Goal: Task Accomplishment & Management: Complete application form

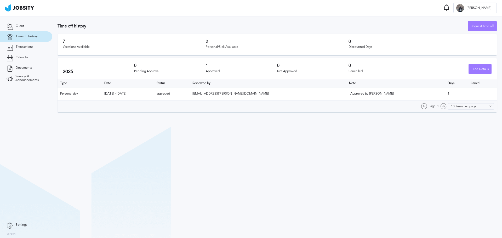
click at [223, 167] on section "Time off history Request time off 7 Vacations Available 2 Personal/Sick Availab…" at bounding box center [277, 127] width 450 height 223
click at [484, 25] on div "Request time off" at bounding box center [482, 26] width 29 height 10
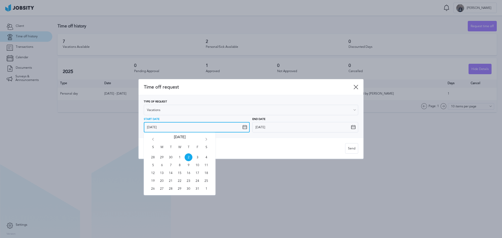
click at [243, 130] on input "[DATE]" at bounding box center [197, 127] width 106 height 10
click at [207, 138] on div "S M T W T F S 28 29 30 1 2 3 4 5 6 7 8 9 10 11 12 13 14 15 16 17 18 19 20 21 22…" at bounding box center [180, 164] width 72 height 63
click at [207, 139] on icon "Go forward 1 month" at bounding box center [206, 140] width 5 height 5
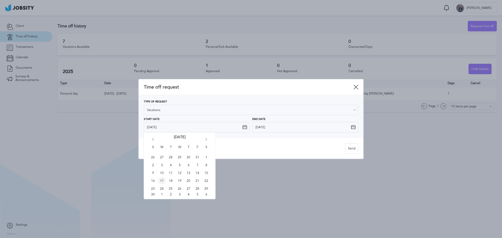
click at [163, 180] on span "17" at bounding box center [162, 181] width 8 height 8
type input "[DATE]"
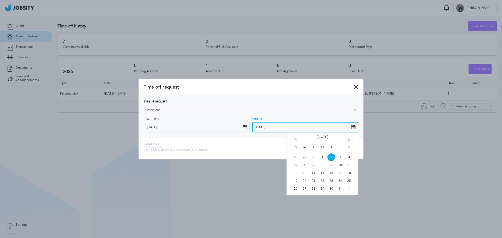
click at [351, 126] on input "[DATE]" at bounding box center [305, 127] width 106 height 10
click at [348, 140] on icon "Go forward 1 month" at bounding box center [349, 140] width 5 height 5
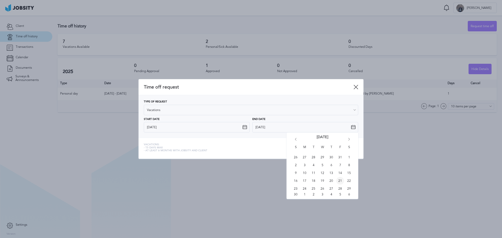
click at [341, 182] on span "21" at bounding box center [340, 181] width 8 height 8
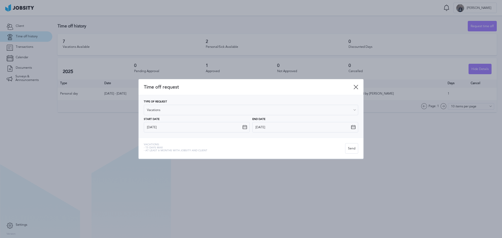
click at [353, 127] on icon at bounding box center [353, 127] width 5 height 5
click at [351, 126] on div "End Date [DATE] S M T W T F S 26 27 28 29 30 31 1 2 3 4 5 6 7 8 9 10 11 12 13 1…" at bounding box center [305, 125] width 106 height 15
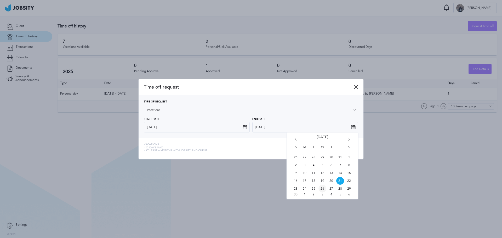
click at [323, 191] on span "26" at bounding box center [323, 189] width 8 height 8
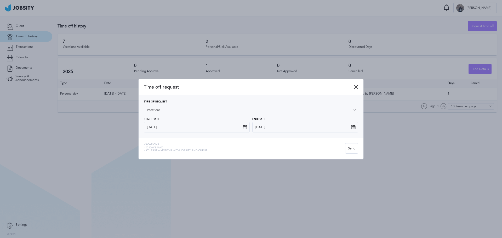
click at [354, 127] on icon at bounding box center [353, 127] width 5 height 5
click at [352, 126] on icon at bounding box center [353, 127] width 5 height 5
click at [348, 126] on input "11/26/2025" at bounding box center [305, 127] width 106 height 10
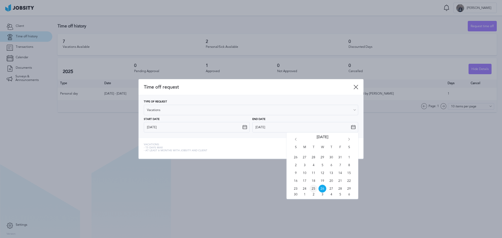
click at [314, 189] on span "25" at bounding box center [314, 189] width 8 height 8
type input "11/25/2025"
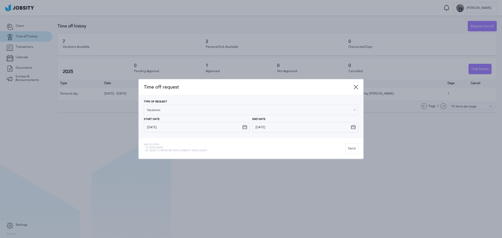
click at [267, 139] on div "Vacations: - 15 days max - At least 6 months with jobsity and client Send" at bounding box center [251, 148] width 225 height 21
click at [207, 146] on div "Vacations: - 15 days max - At least 6 months with jobsity and client" at bounding box center [244, 148] width 201 height 10
click at [169, 97] on div "Type of Request Vacations Vacations Personal day Sick day PTO Maternity / Pater…" at bounding box center [251, 116] width 225 height 43
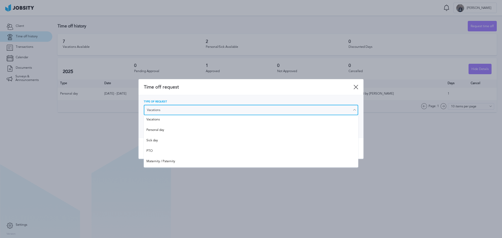
click at [193, 109] on input "Vacations" at bounding box center [251, 110] width 214 height 10
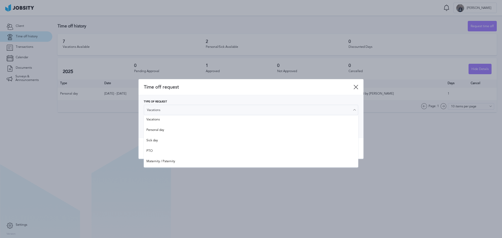
click at [207, 90] on div "Time off request" at bounding box center [251, 87] width 225 height 16
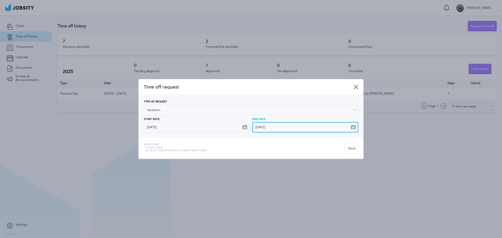
click at [305, 127] on input "11/25/2025" at bounding box center [305, 127] width 106 height 10
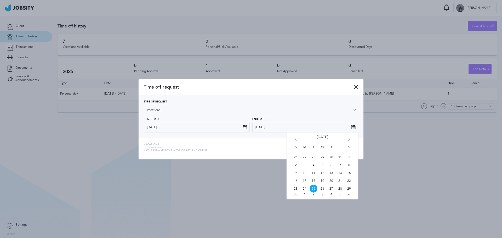
click at [268, 86] on span "Time off request" at bounding box center [249, 86] width 210 height 5
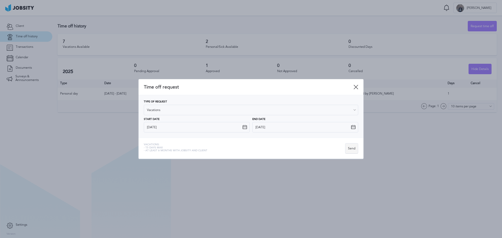
click at [349, 148] on div "Send" at bounding box center [352, 149] width 13 height 10
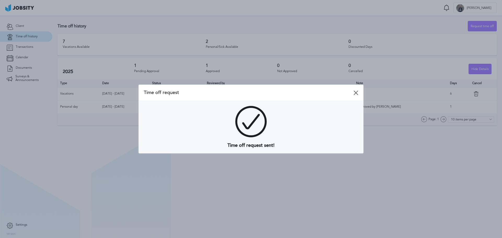
click at [357, 93] on icon at bounding box center [356, 93] width 5 height 5
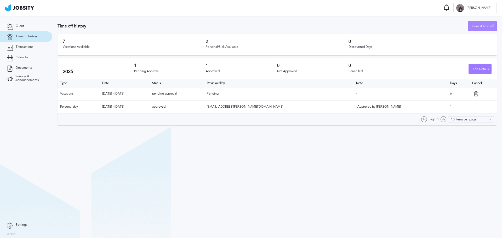
click at [482, 26] on div "Request time off" at bounding box center [482, 26] width 29 height 10
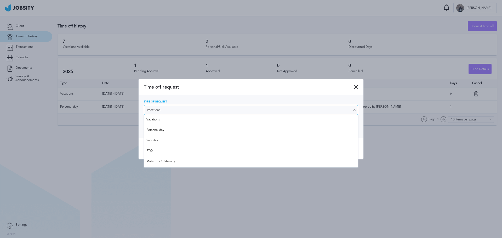
click at [186, 108] on input "Vacations" at bounding box center [251, 110] width 214 height 10
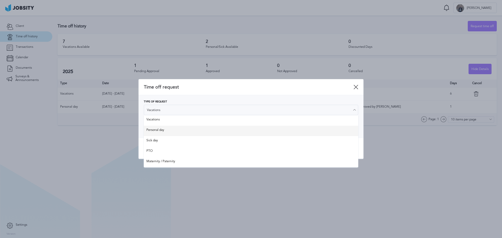
type input "Personal day"
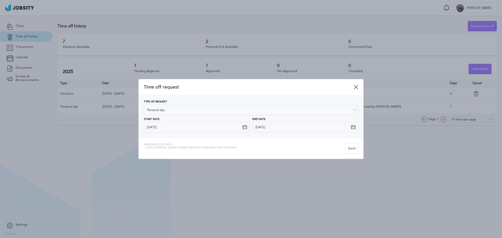
click at [179, 131] on div "Type of Request Personal day Vacations Personal day Sick day PTO Maternity / Pa…" at bounding box center [251, 116] width 214 height 32
click at [243, 128] on icon at bounding box center [244, 127] width 5 height 5
click at [245, 127] on icon at bounding box center [244, 127] width 5 height 5
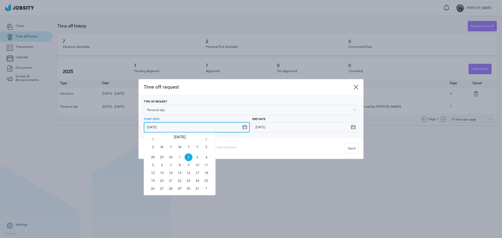
click at [213, 127] on input "10/2/2025" at bounding box center [197, 127] width 106 height 10
click at [206, 139] on icon "Go forward 1 month" at bounding box center [206, 140] width 5 height 5
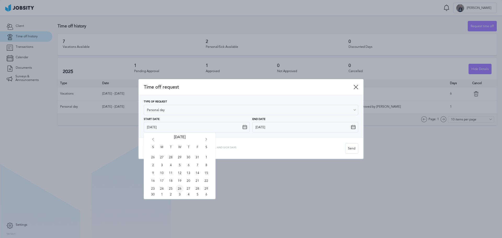
click at [177, 190] on span "26" at bounding box center [180, 189] width 8 height 8
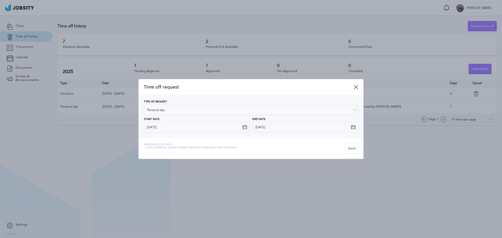
type input "11/26/2025"
click at [262, 139] on div "Personal/Sick days: - 3 days max, shared between personal and sick days Send" at bounding box center [251, 148] width 225 height 21
click at [262, 126] on input "10/2/2025" at bounding box center [305, 127] width 106 height 10
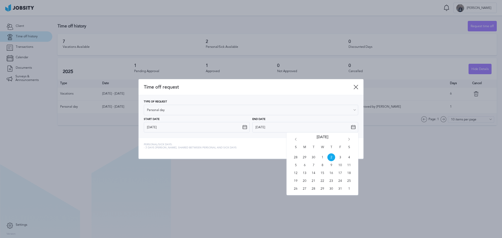
click at [349, 138] on icon "Go forward 1 month" at bounding box center [349, 140] width 5 height 5
click at [321, 189] on span "26" at bounding box center [323, 189] width 8 height 8
type input "11/26/2025"
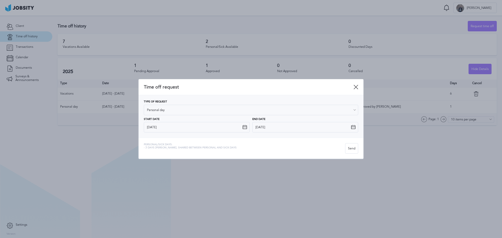
click at [254, 144] on div "Personal/Sick days: - 3 days max, shared between personal and sick days" at bounding box center [244, 148] width 201 height 10
click at [241, 85] on span "Time off request" at bounding box center [249, 86] width 210 height 5
click at [352, 150] on div "Send" at bounding box center [352, 149] width 13 height 10
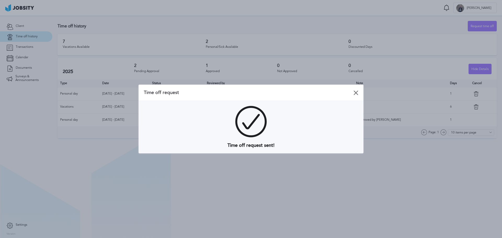
click at [357, 93] on icon at bounding box center [356, 93] width 5 height 5
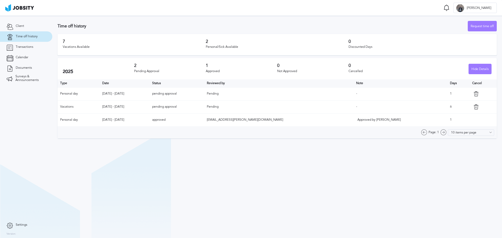
click at [292, 177] on section "Time off history Request time off 7 Vacations Available 2 Personal/Sick Availab…" at bounding box center [277, 127] width 450 height 223
drag, startPoint x: 438, startPoint y: 106, endPoint x: 443, endPoint y: 108, distance: 4.6
click at [448, 108] on td "6" at bounding box center [459, 106] width 22 height 13
click at [416, 107] on td "-" at bounding box center [401, 106] width 94 height 13
click at [82, 108] on td "Vacations" at bounding box center [79, 106] width 42 height 13
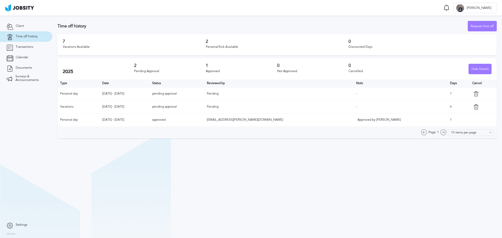
click at [275, 202] on section "Time off history Request time off 7 Vacations Available 2 Personal/Sick Availab…" at bounding box center [277, 127] width 450 height 223
